Goal: Transaction & Acquisition: Obtain resource

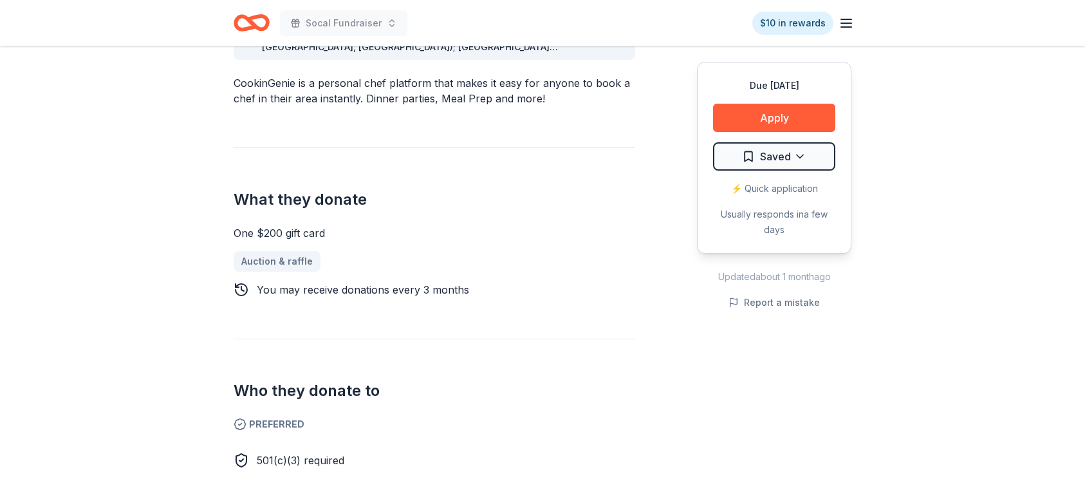
scroll to position [266, 0]
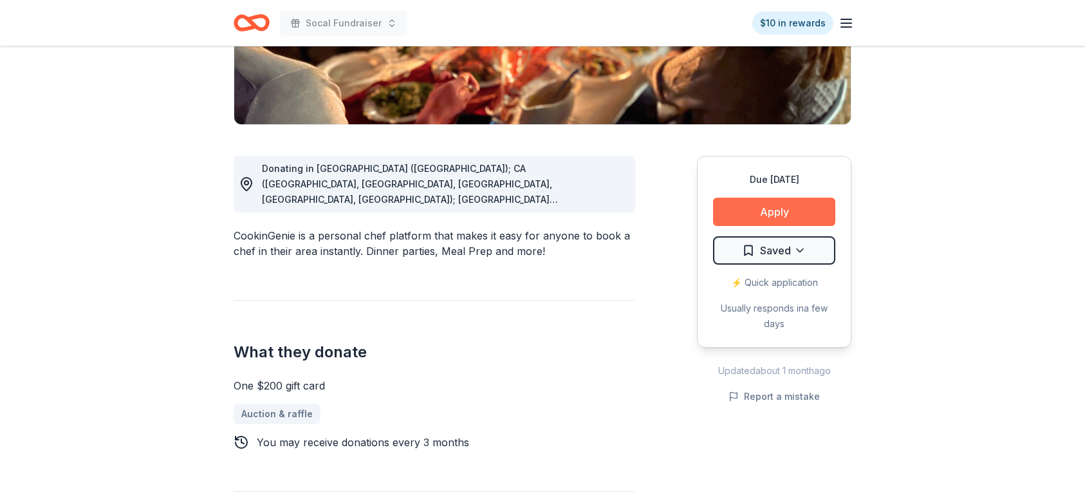
click at [760, 219] on button "Apply" at bounding box center [774, 212] width 122 height 28
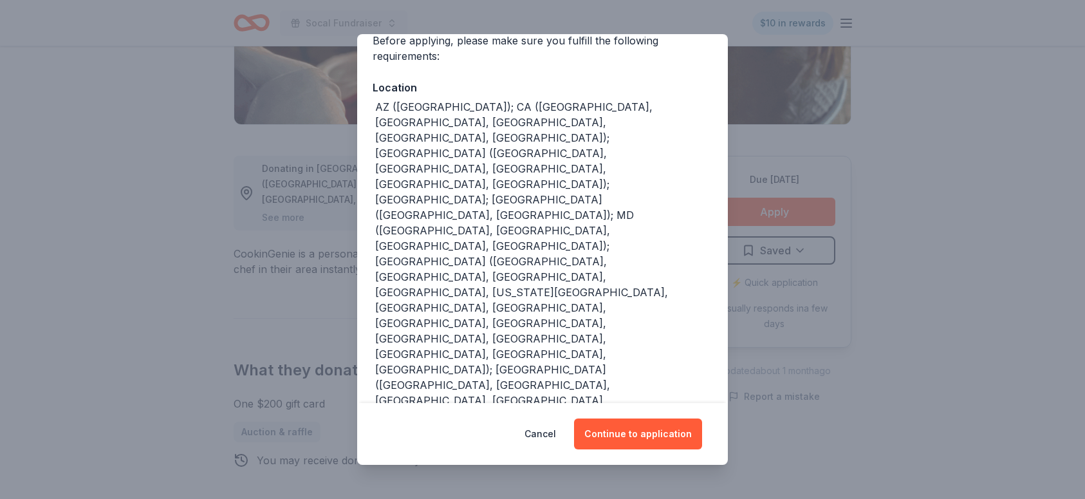
scroll to position [0, 0]
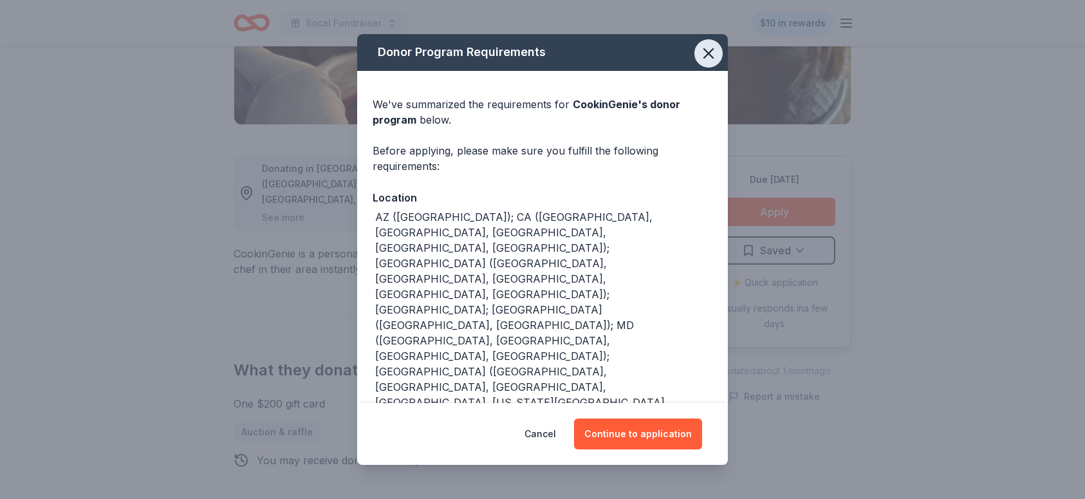
click at [708, 52] on icon "button" at bounding box center [708, 53] width 18 height 18
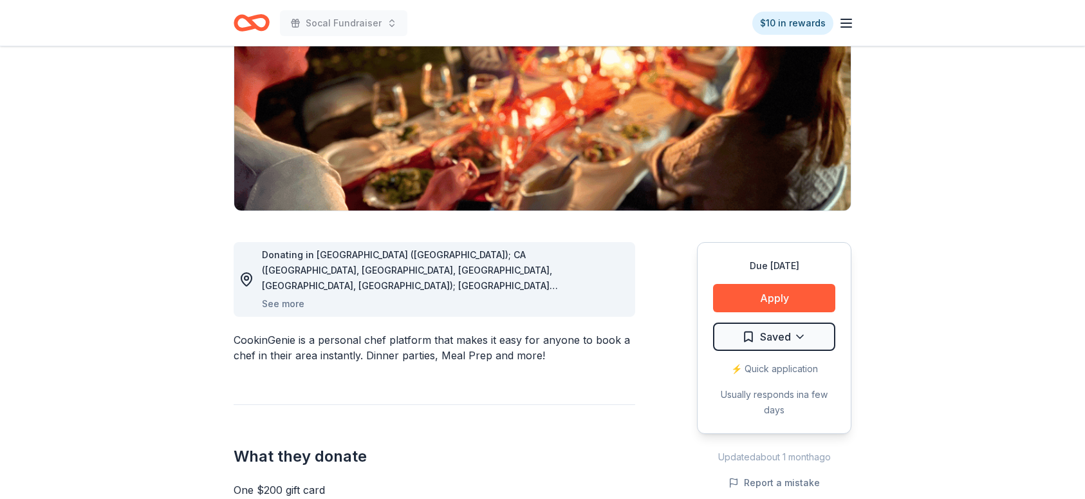
scroll to position [143, 0]
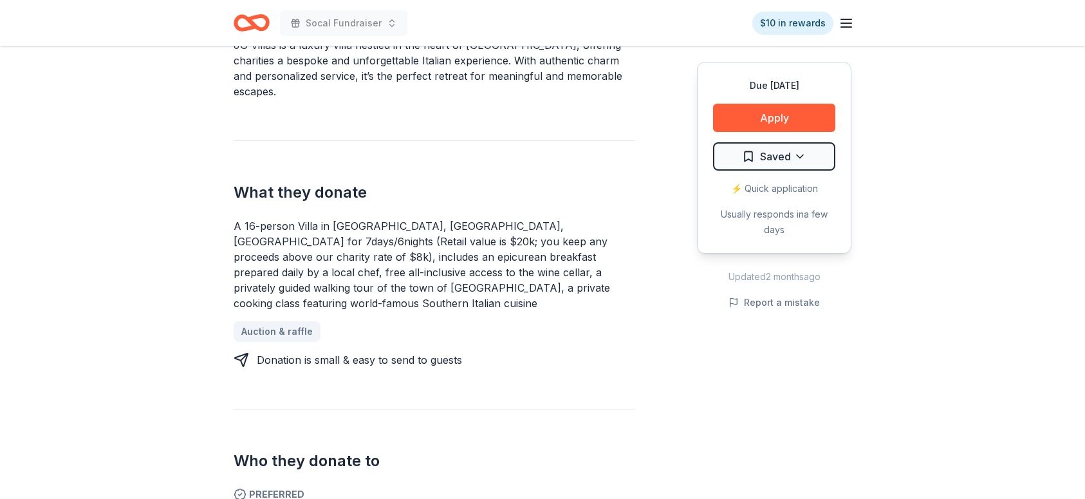
scroll to position [388, 0]
